Goal: Task Accomplishment & Management: Complete application form

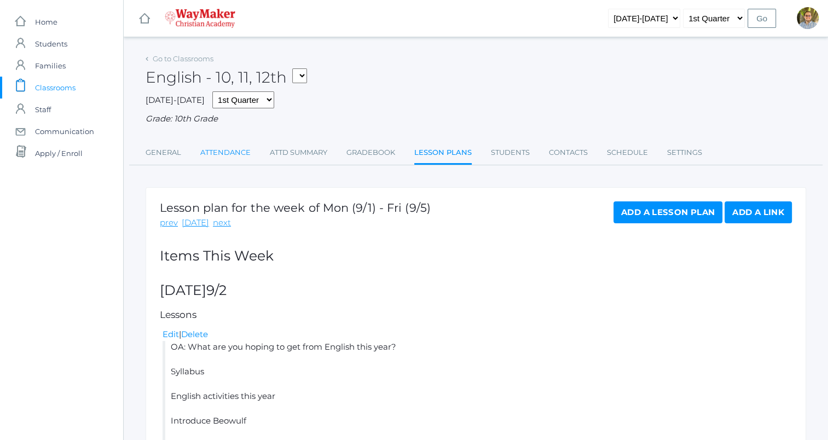
click at [236, 162] on link "Attendance" at bounding box center [225, 153] width 50 height 22
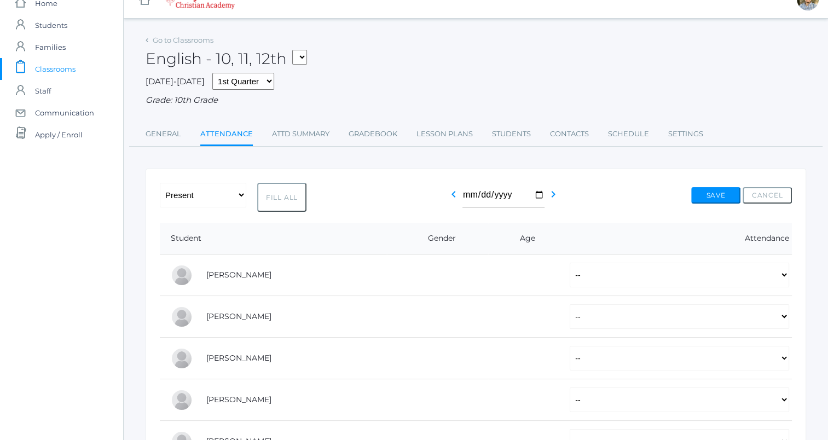
scroll to position [10, 0]
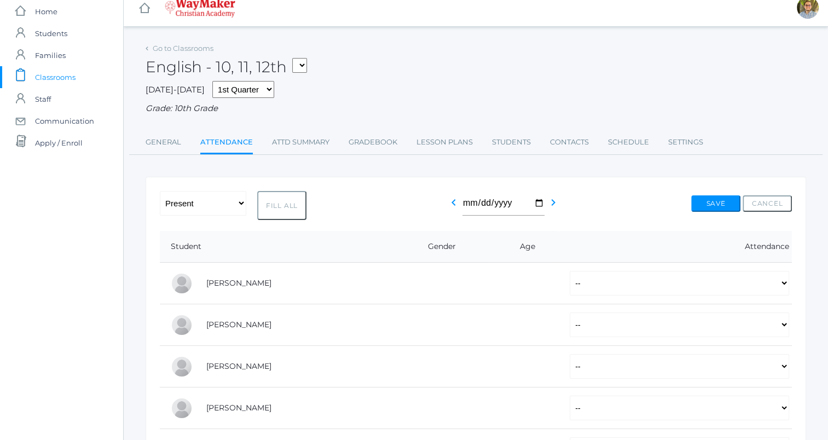
click at [271, 215] on button "Fill All" at bounding box center [281, 205] width 49 height 29
select select "P"
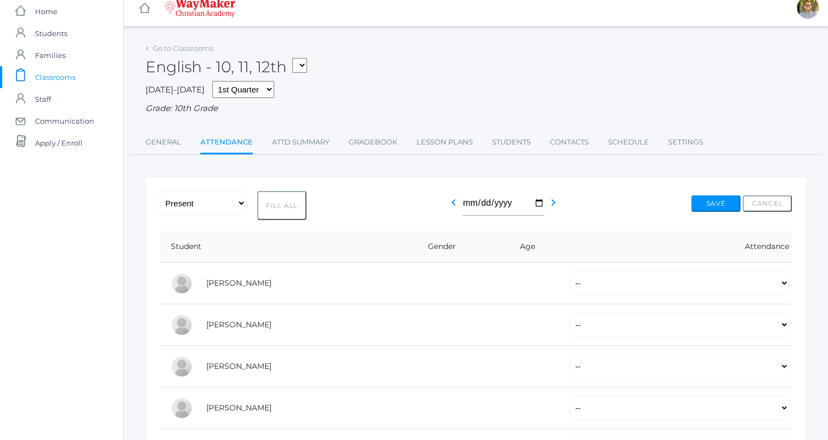
select select "P"
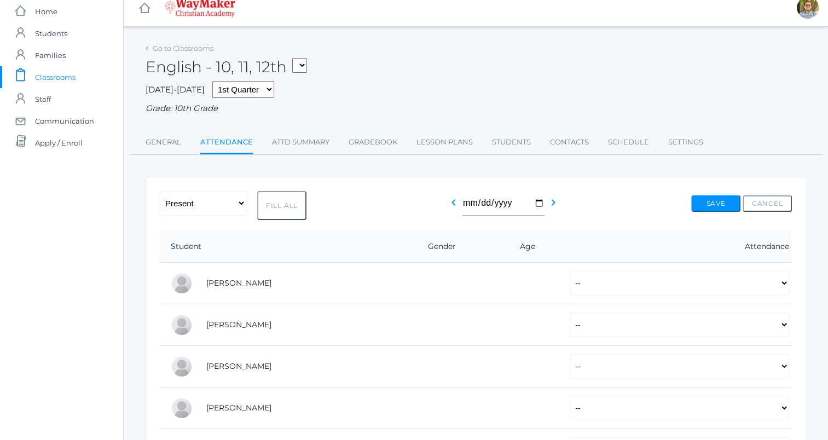
select select "P"
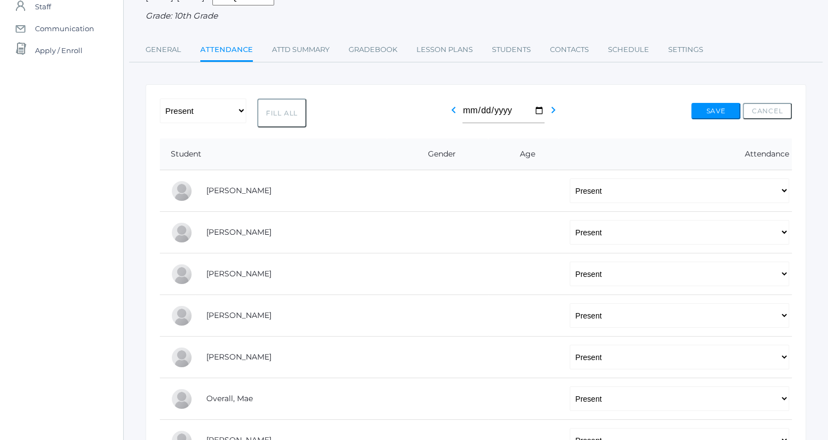
scroll to position [0, 0]
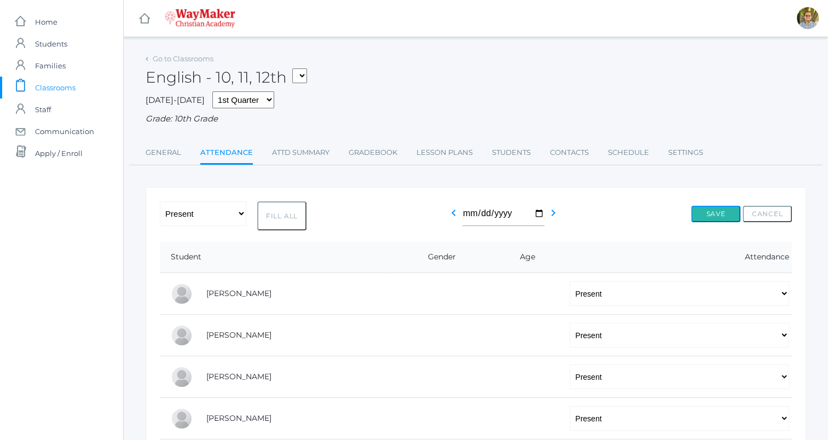
click at [719, 218] on button "Save" at bounding box center [715, 214] width 49 height 16
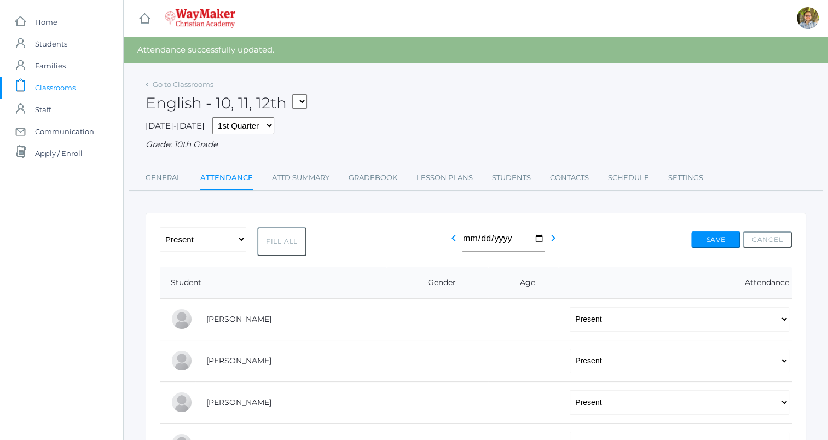
click at [66, 85] on span "Classrooms" at bounding box center [55, 88] width 41 height 22
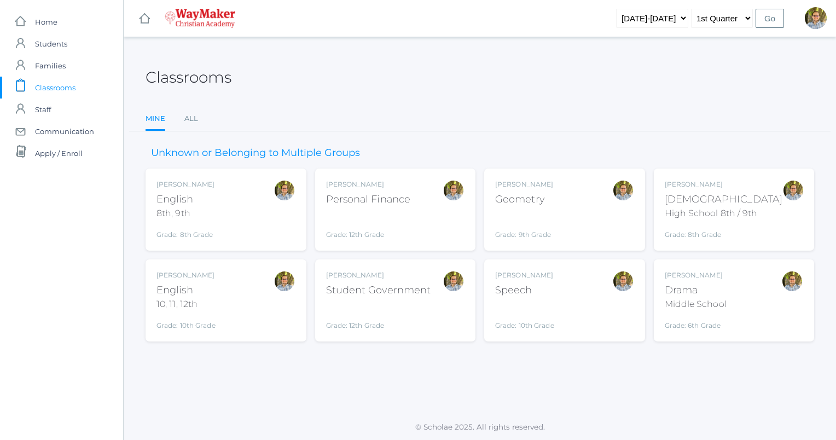
click at [604, 219] on div "Kylen Braileanu Geometry Grade: 9th Grade GEOM" at bounding box center [564, 210] width 139 height 60
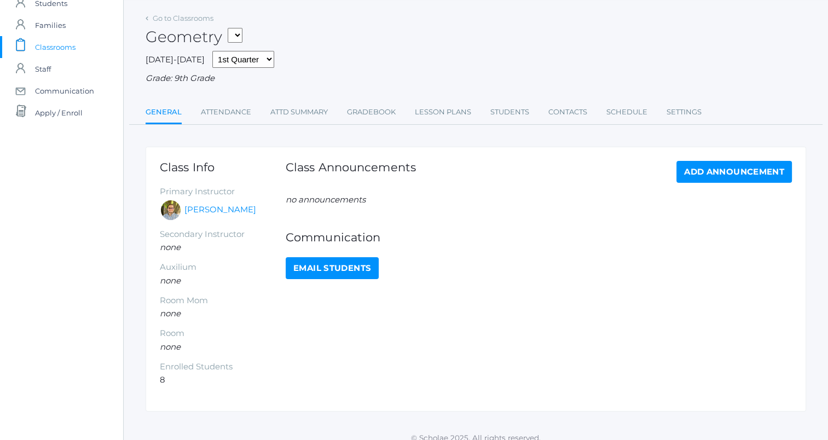
scroll to position [51, 0]
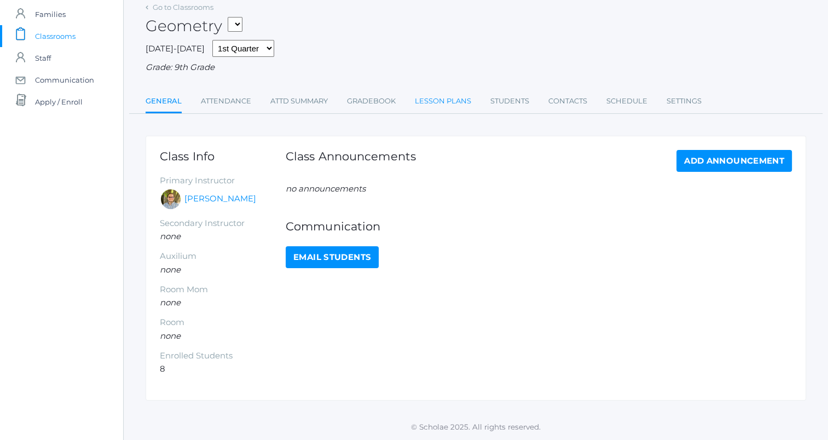
click at [418, 99] on link "Lesson Plans" at bounding box center [443, 101] width 56 height 22
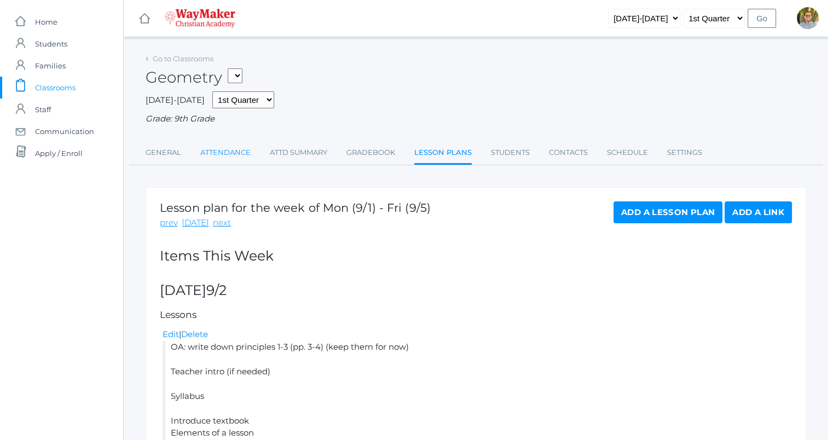
click at [234, 146] on link "Attendance" at bounding box center [225, 153] width 50 height 22
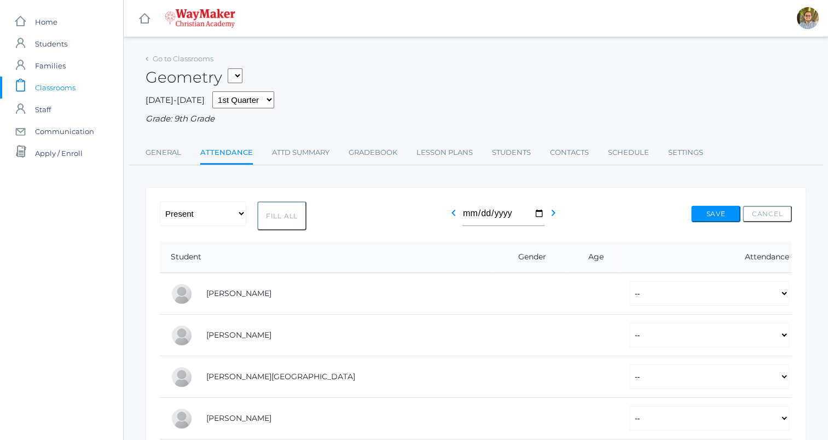
click at [267, 210] on button "Fill All" at bounding box center [281, 215] width 49 height 29
select select "P"
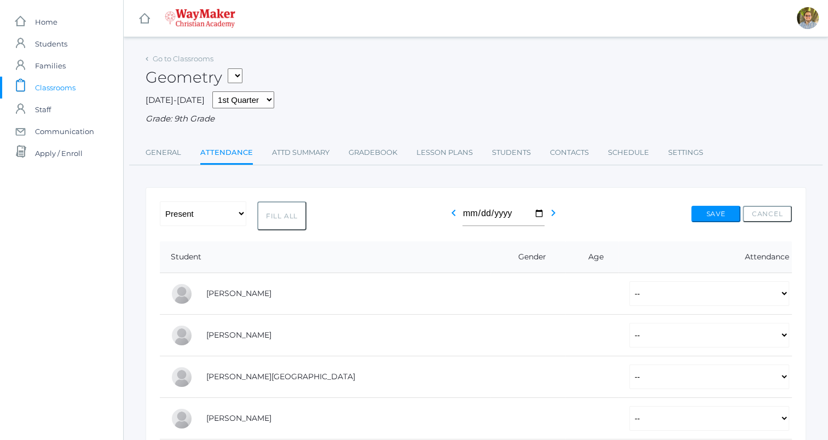
select select "P"
click at [705, 205] on div "-- Present Tardy Excused Tardy Unexcused Absent Excused Absent Unexcused Fill A…" at bounding box center [476, 215] width 632 height 29
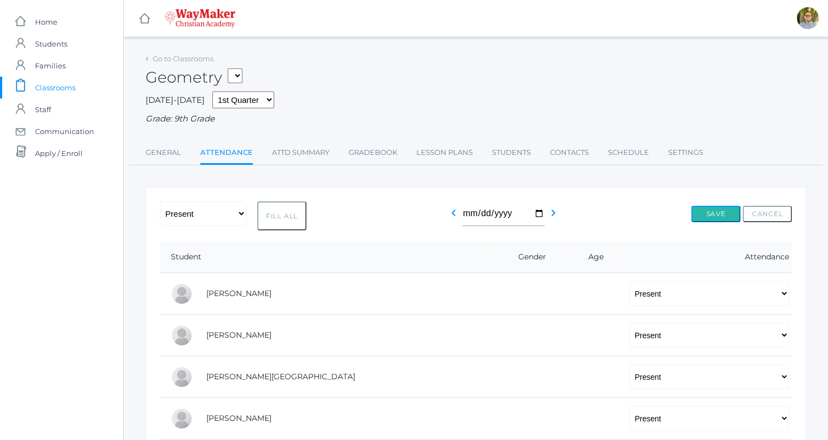
click at [708, 210] on button "Save" at bounding box center [715, 214] width 49 height 16
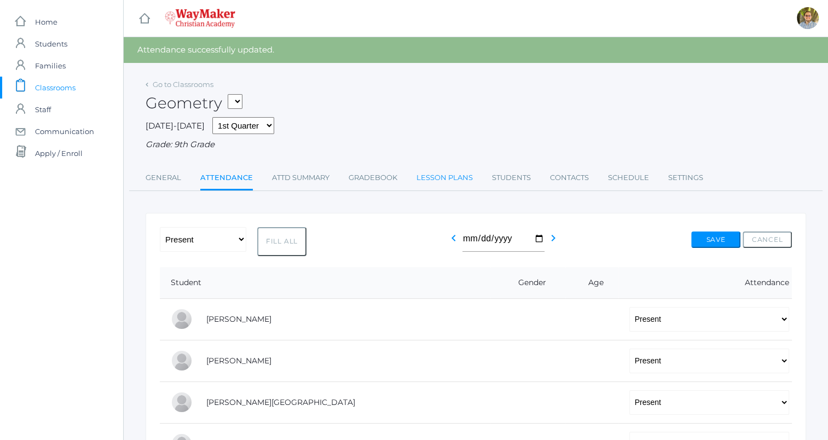
click at [444, 178] on link "Lesson Plans" at bounding box center [444, 178] width 56 height 22
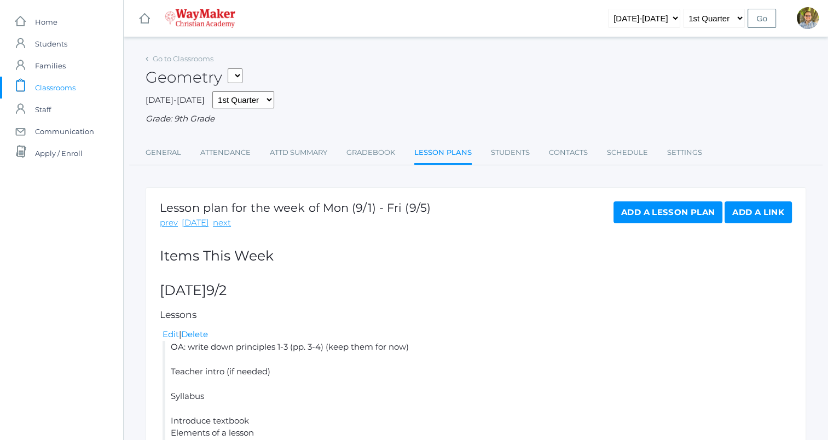
click at [43, 84] on span "Classrooms" at bounding box center [55, 88] width 41 height 22
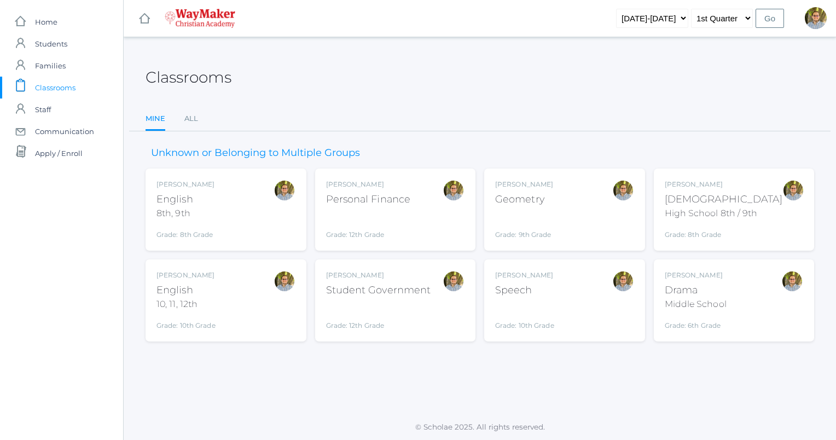
click at [598, 204] on div "Kylen Braileanu Geometry Grade: 9th Grade GEOM" at bounding box center [564, 210] width 139 height 60
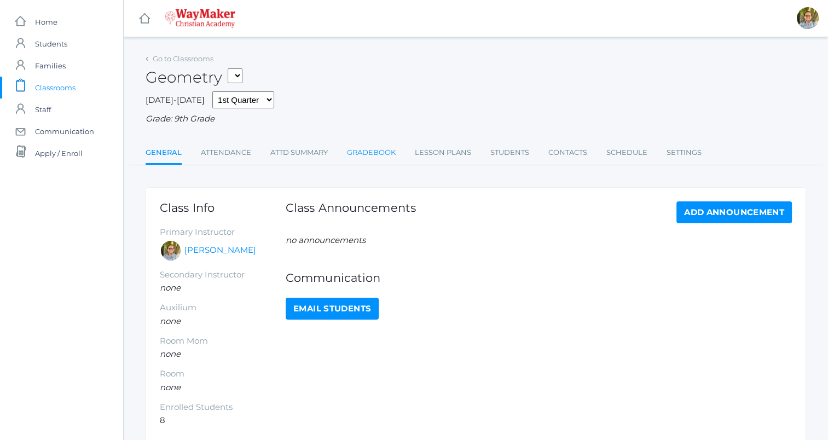
click at [381, 156] on link "Gradebook" at bounding box center [371, 153] width 49 height 22
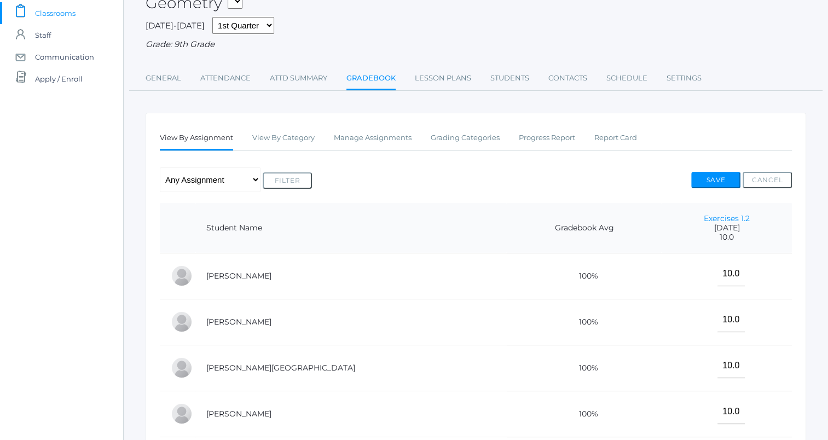
scroll to position [85, 0]
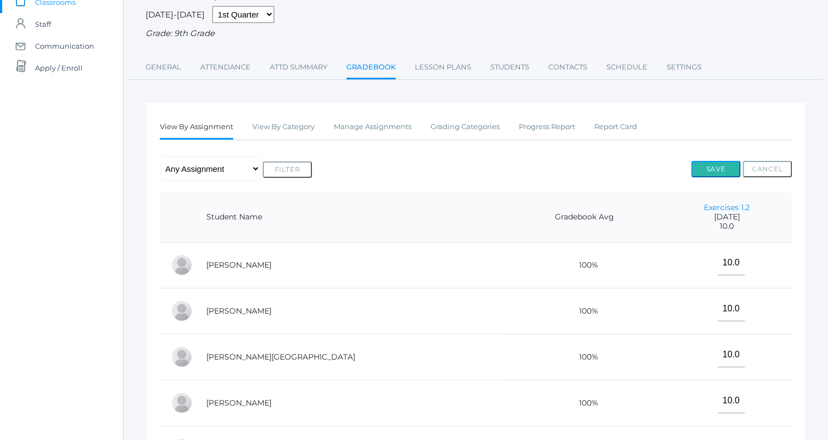
click at [726, 164] on button "Save" at bounding box center [715, 169] width 49 height 16
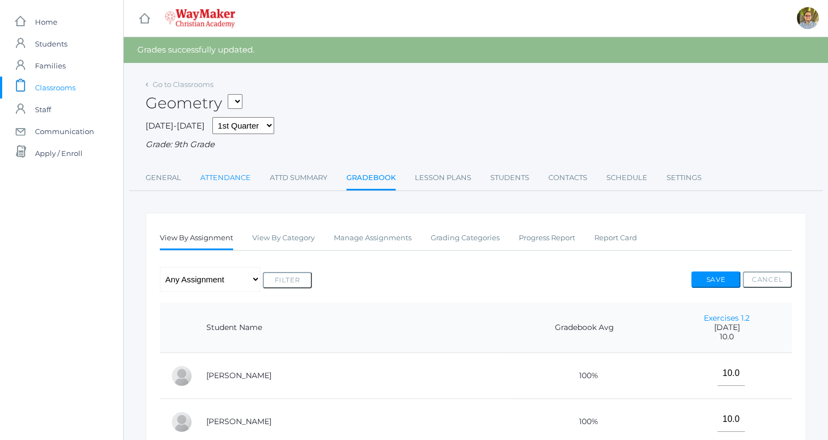
click at [228, 177] on link "Attendance" at bounding box center [225, 178] width 50 height 22
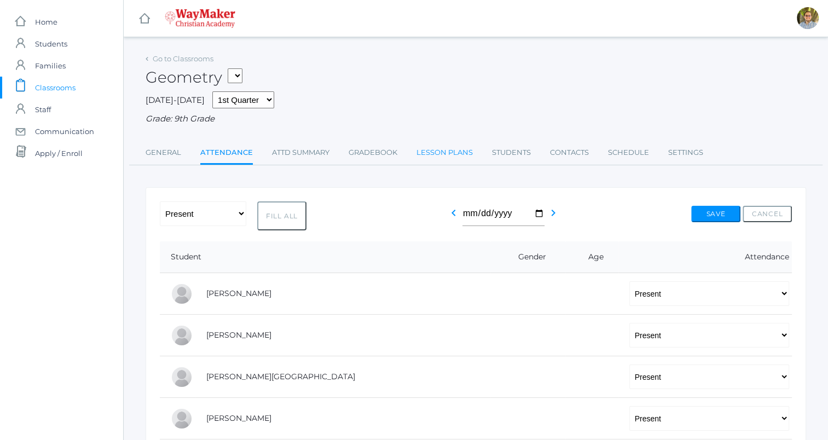
click at [438, 159] on link "Lesson Plans" at bounding box center [444, 153] width 56 height 22
